Goal: Task Accomplishment & Management: Manage account settings

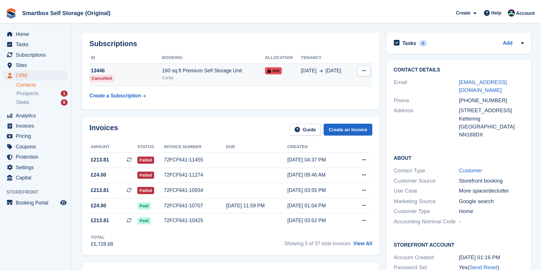
scroll to position [57, 0]
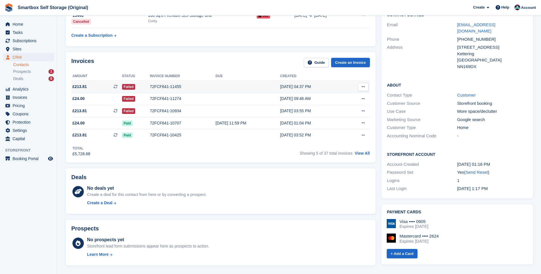
click at [173, 82] on td "72FCF641-11455" at bounding box center [183, 87] width 66 height 12
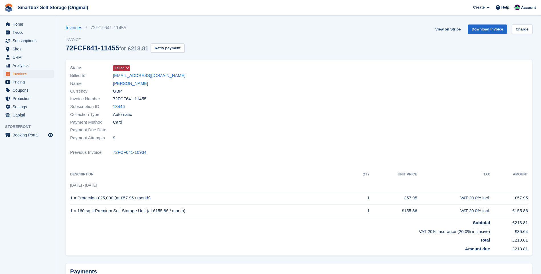
click at [126, 67] on icon at bounding box center [127, 67] width 3 height 3
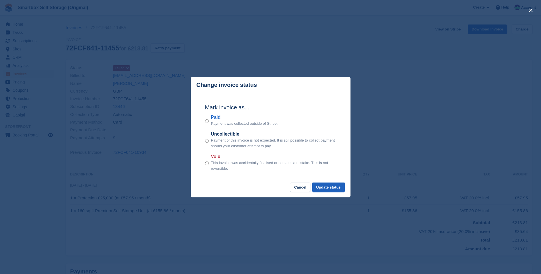
click at [331, 188] on button "Update status" at bounding box center [328, 187] width 33 height 9
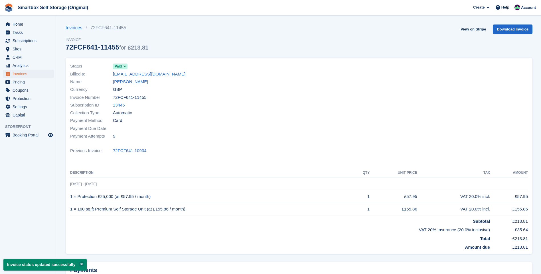
click at [124, 84] on link "[PERSON_NAME]" at bounding box center [130, 82] width 35 height 7
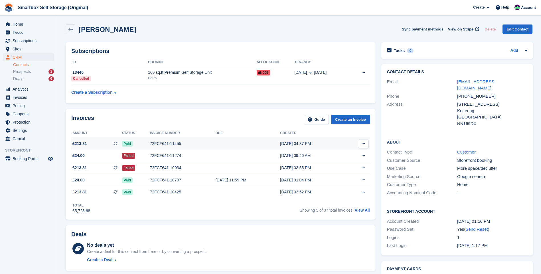
drag, startPoint x: 143, startPoint y: 155, endPoint x: 144, endPoint y: 148, distance: 7.2
click at [143, 155] on div "Failed" at bounding box center [136, 156] width 28 height 6
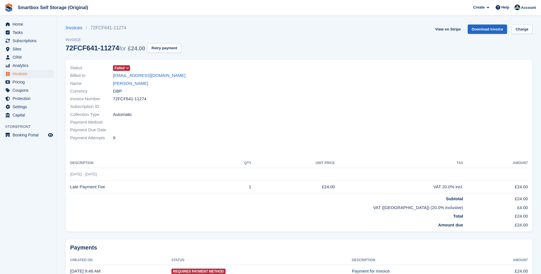
click at [115, 68] on span "Failed" at bounding box center [120, 68] width 10 height 5
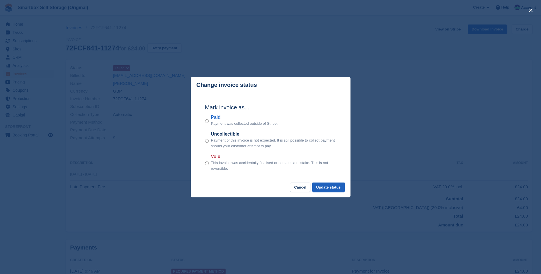
click at [322, 187] on button "Update status" at bounding box center [328, 187] width 33 height 9
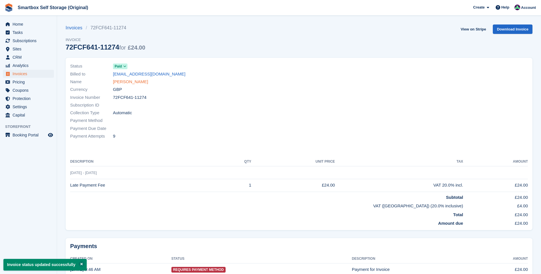
click at [131, 83] on link "[PERSON_NAME]" at bounding box center [130, 82] width 35 height 7
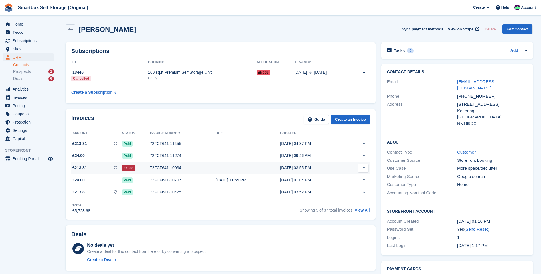
click at [144, 166] on div "Failed" at bounding box center [136, 168] width 28 height 6
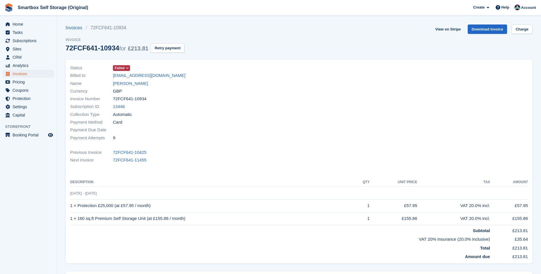
click at [119, 66] on span "Failed" at bounding box center [120, 68] width 10 height 5
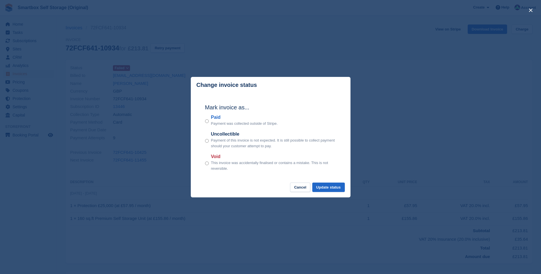
click at [209, 119] on div "Paid Payment was collected outside of Stripe." at bounding box center [270, 120] width 131 height 13
click at [327, 189] on button "Update status" at bounding box center [328, 187] width 33 height 9
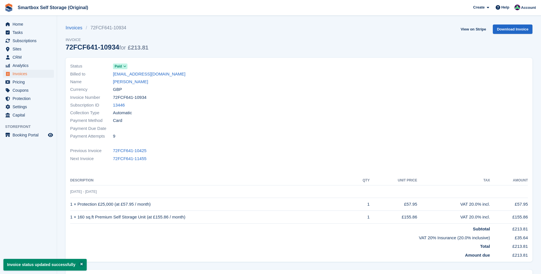
click at [127, 86] on div "Currency GBP" at bounding box center [183, 90] width 226 height 8
click at [128, 84] on link "[PERSON_NAME]" at bounding box center [130, 82] width 35 height 7
